Goal: Information Seeking & Learning: Find specific fact

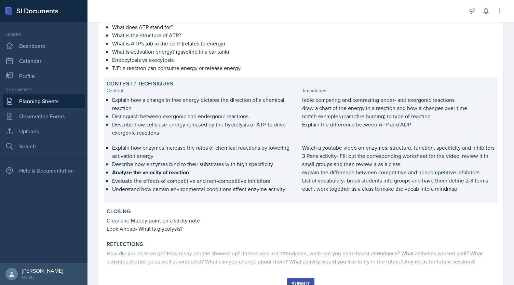
scroll to position [171, 0]
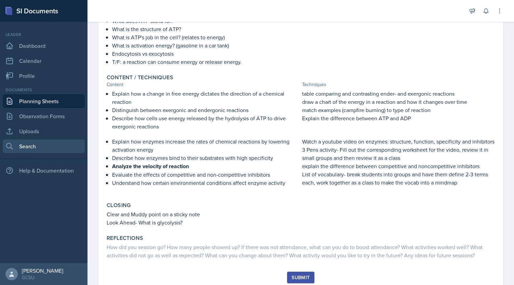
click at [42, 145] on link "Search" at bounding box center [44, 146] width 82 height 14
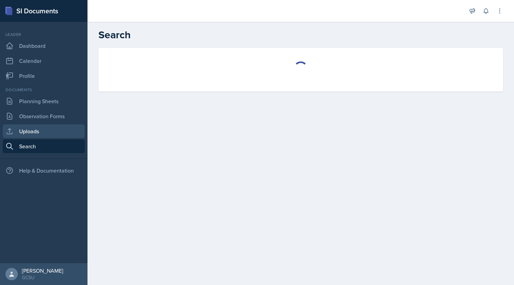
click at [37, 136] on link "Uploads" at bounding box center [44, 131] width 82 height 14
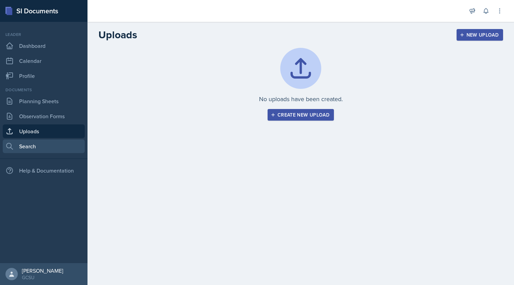
click at [36, 143] on link "Search" at bounding box center [44, 146] width 82 height 14
select select "all"
select select "1"
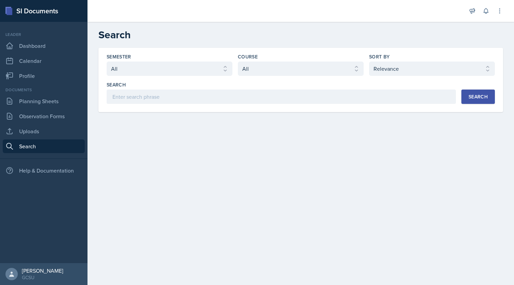
click at [346, 108] on div "Semester Select semester All Fall 2025 Spring 2025 Fall 2024 Spring 2024 Fall 2…" at bounding box center [300, 80] width 405 height 64
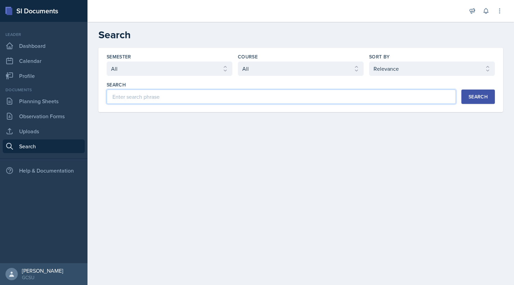
click at [346, 97] on input at bounding box center [281, 97] width 349 height 14
type input "glycolysis"
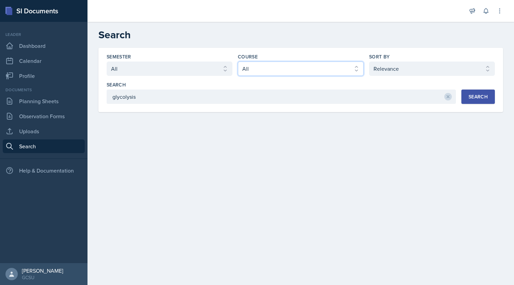
click at [356, 67] on select "Select course All ACCT 3101 ACCT 3102 ASTR 1000 BIOL 1100 BIOL 1107 BIOL 1108 B…" at bounding box center [301, 68] width 126 height 14
click at [238, 61] on select "Select course All ACCT 3101 ACCT 3102 ASTR 1000 BIOL 1100 BIOL 1107 BIOL 1108 B…" at bounding box center [301, 68] width 126 height 14
click at [468, 96] on button "Search" at bounding box center [477, 97] width 33 height 14
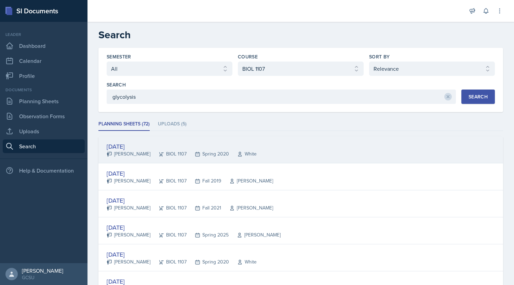
click at [128, 147] on div "[DATE]" at bounding box center [182, 146] width 150 height 9
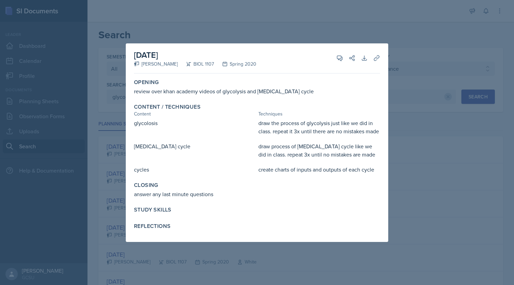
click at [410, 41] on div at bounding box center [257, 142] width 514 height 285
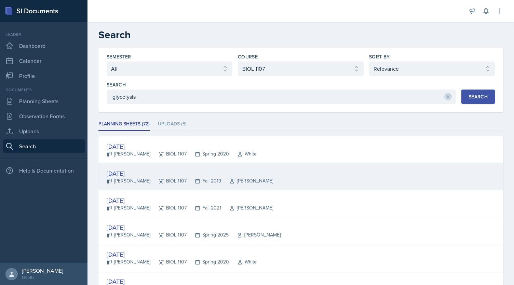
click at [130, 174] on div "[DATE]" at bounding box center [190, 173] width 166 height 9
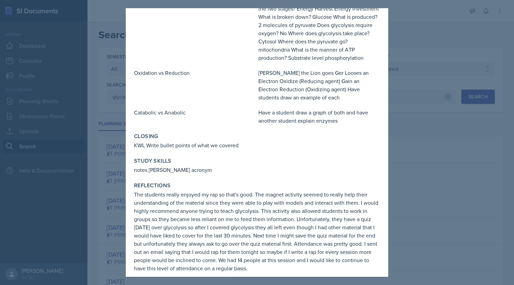
scroll to position [165, 0]
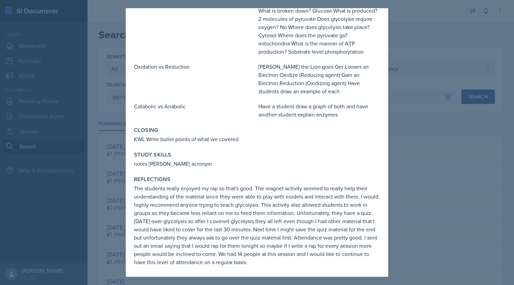
click at [447, 122] on div at bounding box center [257, 142] width 514 height 285
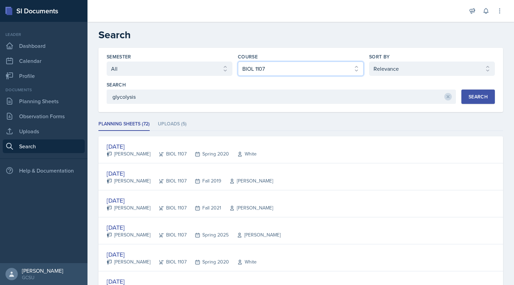
click at [352, 73] on select "Select course All ACCT 3101 ACCT 3102 ASTR 1000 BIOL 1100 BIOL 1107 BIOL 1108 B…" at bounding box center [301, 68] width 126 height 14
select select "36541d13-729a-45ef-a9cb-922687840166"
click at [238, 61] on select "Select course All ACCT 3101 ACCT 3102 ASTR 1000 BIOL 1100 BIOL 1107 BIOL 1108 B…" at bounding box center [301, 68] width 126 height 14
click at [473, 97] on div "Search" at bounding box center [477, 96] width 19 height 5
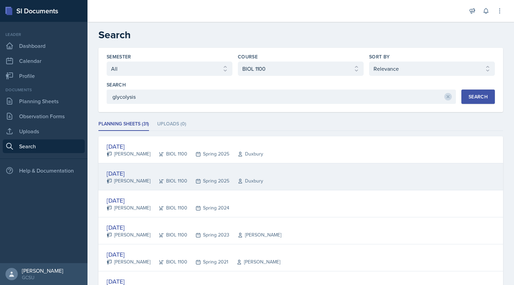
click at [132, 170] on div "[DATE]" at bounding box center [185, 173] width 156 height 9
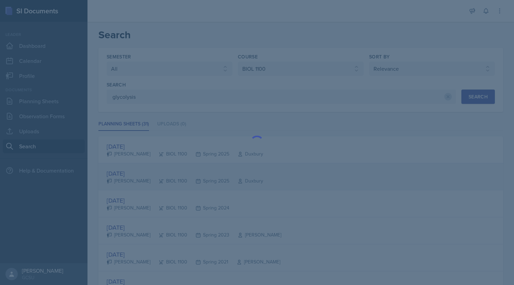
scroll to position [0, 0]
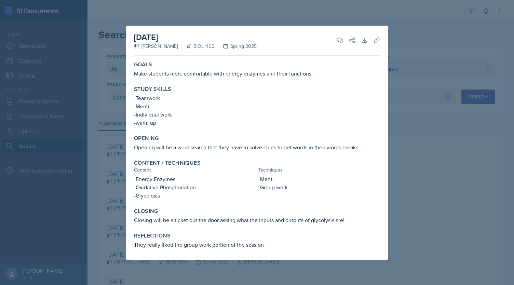
click at [440, 90] on div at bounding box center [257, 142] width 514 height 285
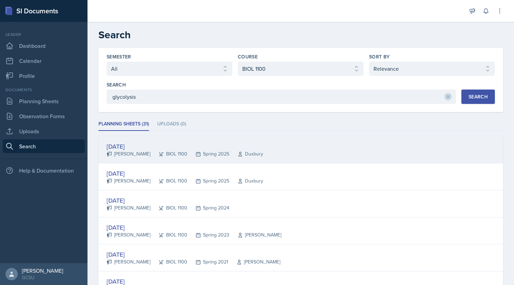
click at [130, 148] on div "[DATE]" at bounding box center [185, 146] width 156 height 9
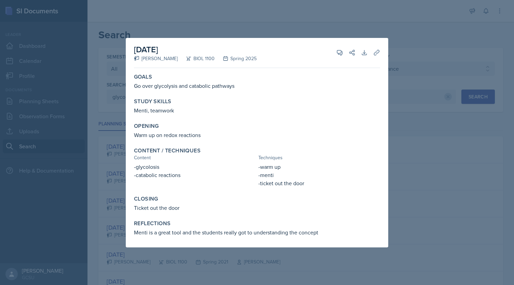
click at [446, 98] on div at bounding box center [257, 142] width 514 height 285
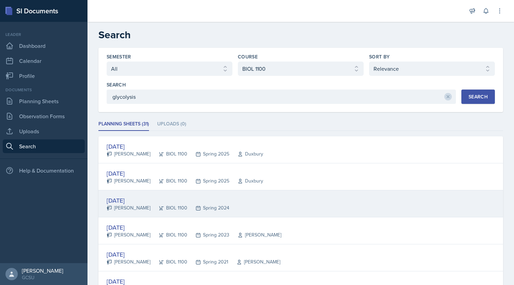
click at [120, 198] on div "[DATE]" at bounding box center [168, 200] width 123 height 9
